Goal: Information Seeking & Learning: Learn about a topic

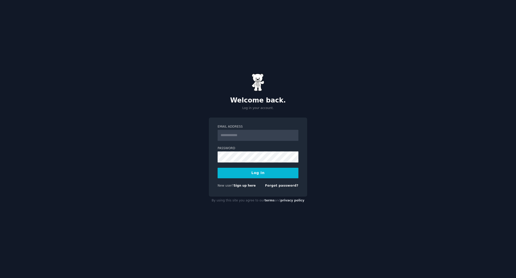
click at [238, 137] on input "Email Address" at bounding box center [258, 135] width 81 height 11
type input "**********"
click at [218, 168] on button "Log In" at bounding box center [258, 173] width 81 height 11
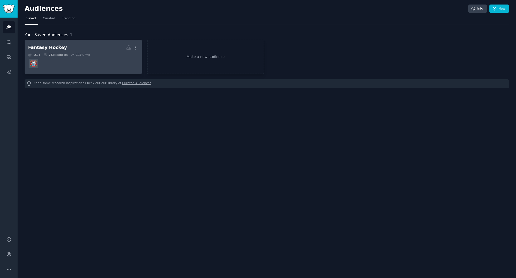
click at [90, 62] on dd at bounding box center [83, 63] width 110 height 14
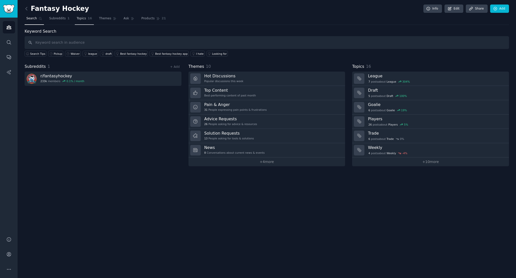
click at [77, 20] on span "Topics" at bounding box center [81, 18] width 9 height 5
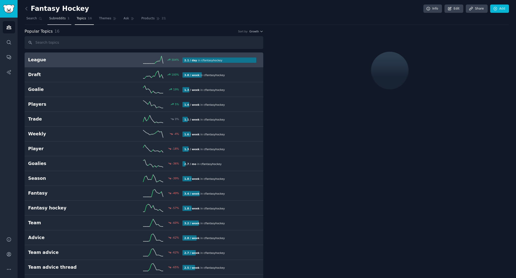
click at [55, 18] on span "Subreddits" at bounding box center [57, 18] width 17 height 5
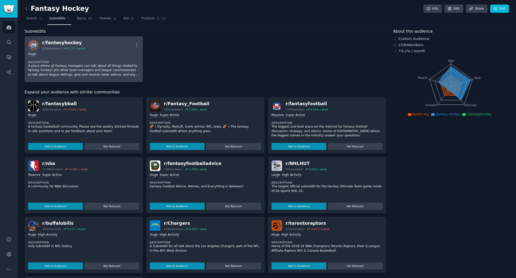
click at [75, 54] on div "Huge" at bounding box center [83, 54] width 111 height 5
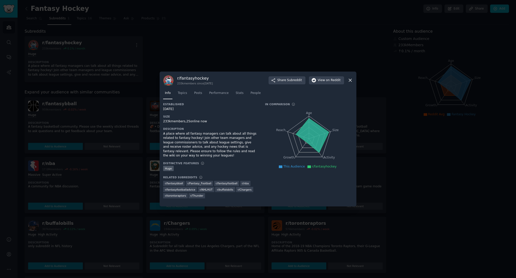
click at [221, 27] on div at bounding box center [258, 139] width 516 height 278
